Goal: Information Seeking & Learning: Learn about a topic

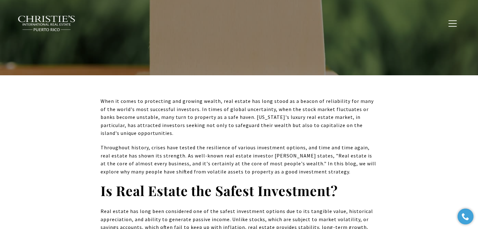
scroll to position [251, 0]
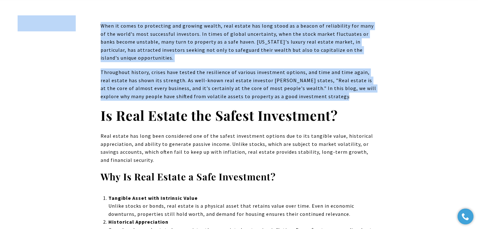
drag, startPoint x: 99, startPoint y: 24, endPoint x: 361, endPoint y: 97, distance: 271.8
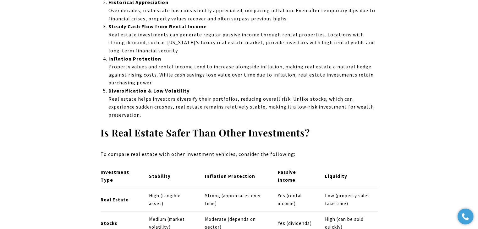
click at [361, 97] on p "Diversification & Low Volatility Real estate helps investors diversify their po…" at bounding box center [242, 103] width 269 height 32
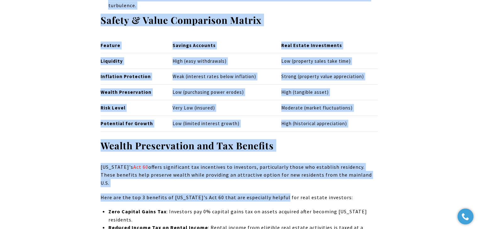
scroll to position [3580, 0]
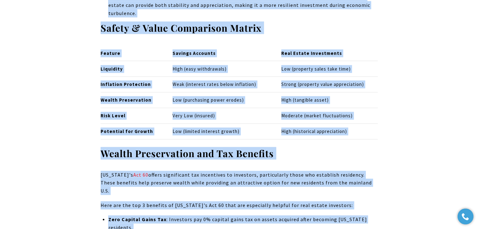
drag, startPoint x: 99, startPoint y: 89, endPoint x: 386, endPoint y: 159, distance: 294.9
copy div "When it comes to protecting and growing wealth, real estate has long stood as a…"
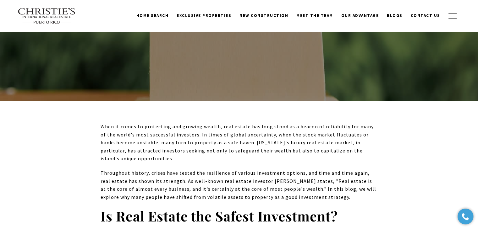
scroll to position [218, 0]
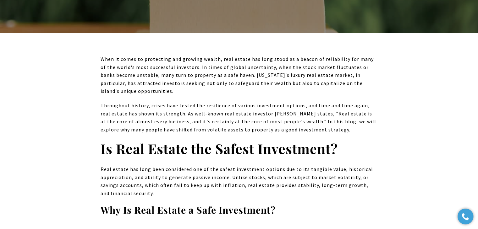
click at [376, 117] on p "Throughout history, crises have tested the resilience of various investment opt…" at bounding box center [239, 118] width 277 height 32
click at [362, 84] on p "When it comes to protecting and growing wealth, real estate has long stood as a…" at bounding box center [239, 75] width 277 height 40
click at [324, 120] on span "Throughout history, crises have tested the resilience of various investment opt…" at bounding box center [238, 117] width 275 height 30
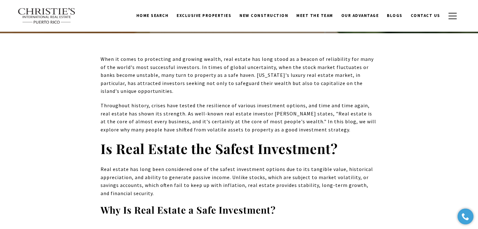
scroll to position [281, 0]
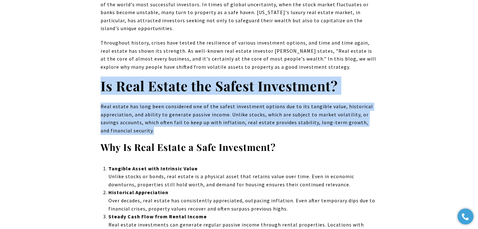
drag, startPoint x: 101, startPoint y: 86, endPoint x: 157, endPoint y: 134, distance: 74.0
copy div "Is Real Estate the Safest Investment? Real estate has long been considered one …"
click at [311, 132] on p "Real estate has long been considered one of the safest investment options due t…" at bounding box center [239, 119] width 277 height 32
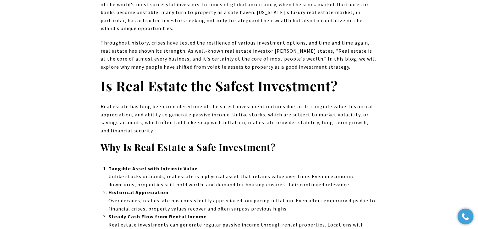
click at [327, 149] on h3 "Why Is Real Estate a Safe Investment?" at bounding box center [239, 147] width 277 height 12
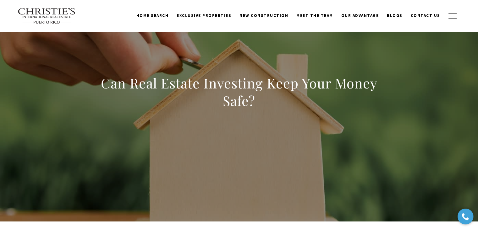
scroll to position [0, 0]
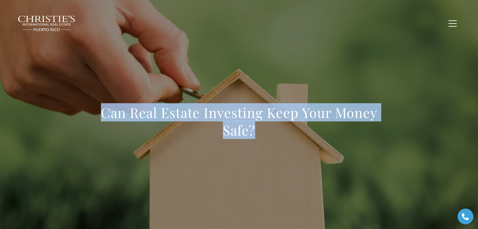
drag, startPoint x: 259, startPoint y: 133, endPoint x: 81, endPoint y: 112, distance: 179.4
click at [81, 112] on div "Can Real Estate Investing Keep Your Money Safe?" at bounding box center [239, 125] width 440 height 188
copy h1 "Can Real Estate Investing Keep Your Money Safe?"
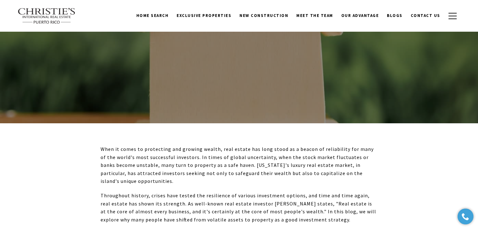
scroll to position [94, 0]
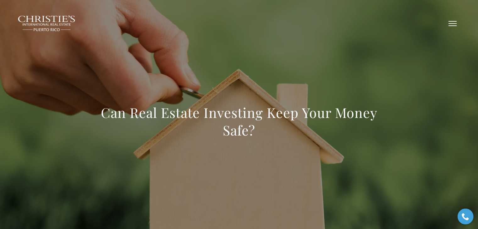
click at [456, 24] on span "button" at bounding box center [452, 23] width 8 height 1
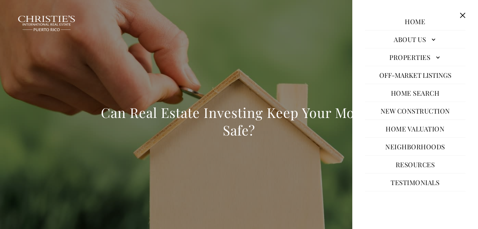
click at [217, 79] on div "Can Real Estate Investing Keep Your Money Safe?" at bounding box center [239, 125] width 440 height 188
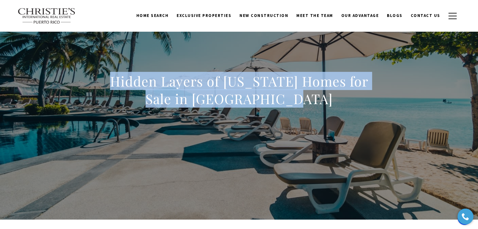
drag, startPoint x: 110, startPoint y: 76, endPoint x: 313, endPoint y: 91, distance: 203.5
click at [313, 91] on h1 "Hidden Layers of Puerto Rico Homes for Sale in Dorado Beach" at bounding box center [239, 90] width 277 height 35
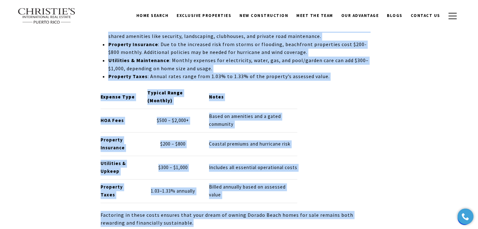
scroll to position [3361, 0]
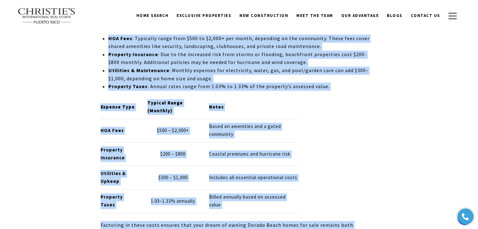
drag, startPoint x: 96, startPoint y: 117, endPoint x: 268, endPoint y: 153, distance: 175.1
copy div "Dorado , Puerto Rico, is a prime example of luxury and opulence, particularly i…"
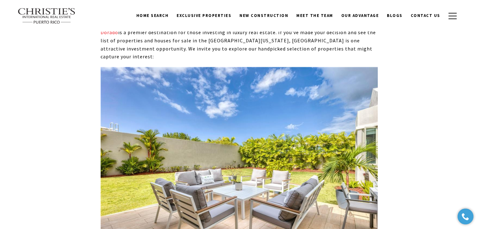
scroll to position [841, 0]
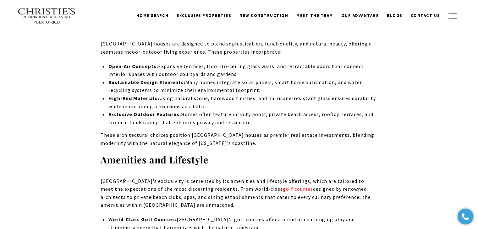
click at [275, 122] on li "Exclusive Outdoor Features: Homes often feature infinity pools, private beach a…" at bounding box center [242, 119] width 269 height 16
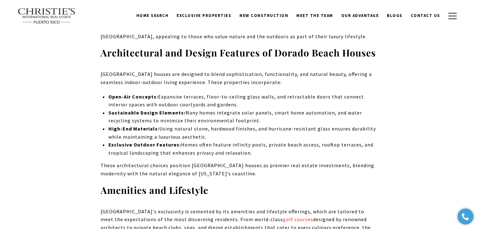
scroll to position [810, 0]
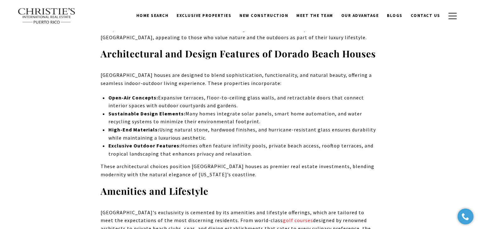
click at [265, 155] on li "Exclusive Outdoor Features: Homes often feature infinity pools, private beach a…" at bounding box center [242, 150] width 269 height 16
click at [265, 172] on p "These architectural choices position Dorado beach houses as premier real estate…" at bounding box center [239, 171] width 277 height 16
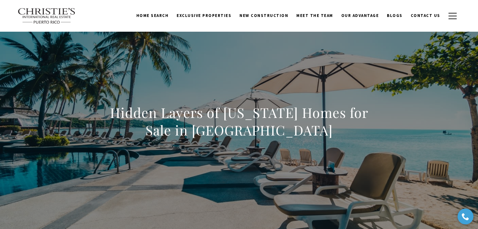
scroll to position [0, 0]
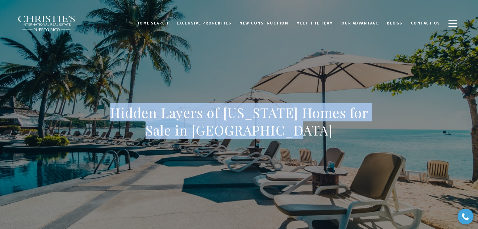
drag, startPoint x: 112, startPoint y: 110, endPoint x: 361, endPoint y: 133, distance: 250.4
click at [361, 133] on h1 "Hidden Layers of Puerto Rico Homes for Sale in Dorado Beach" at bounding box center [239, 121] width 277 height 35
copy h1 "Hidden Layers of Puerto Rico Homes for Sale in Dorado Beach"
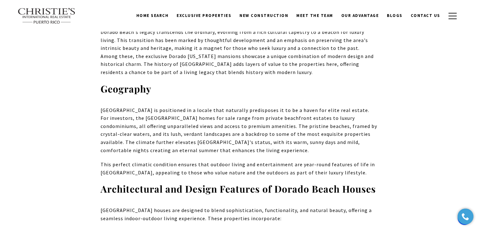
scroll to position [660, 0]
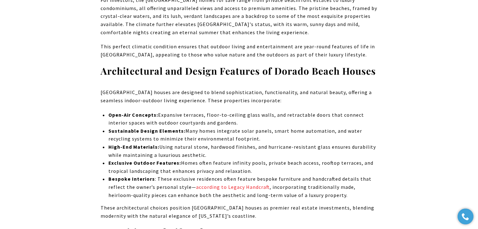
scroll to position [848, 0]
